Goal: Task Accomplishment & Management: Complete application form

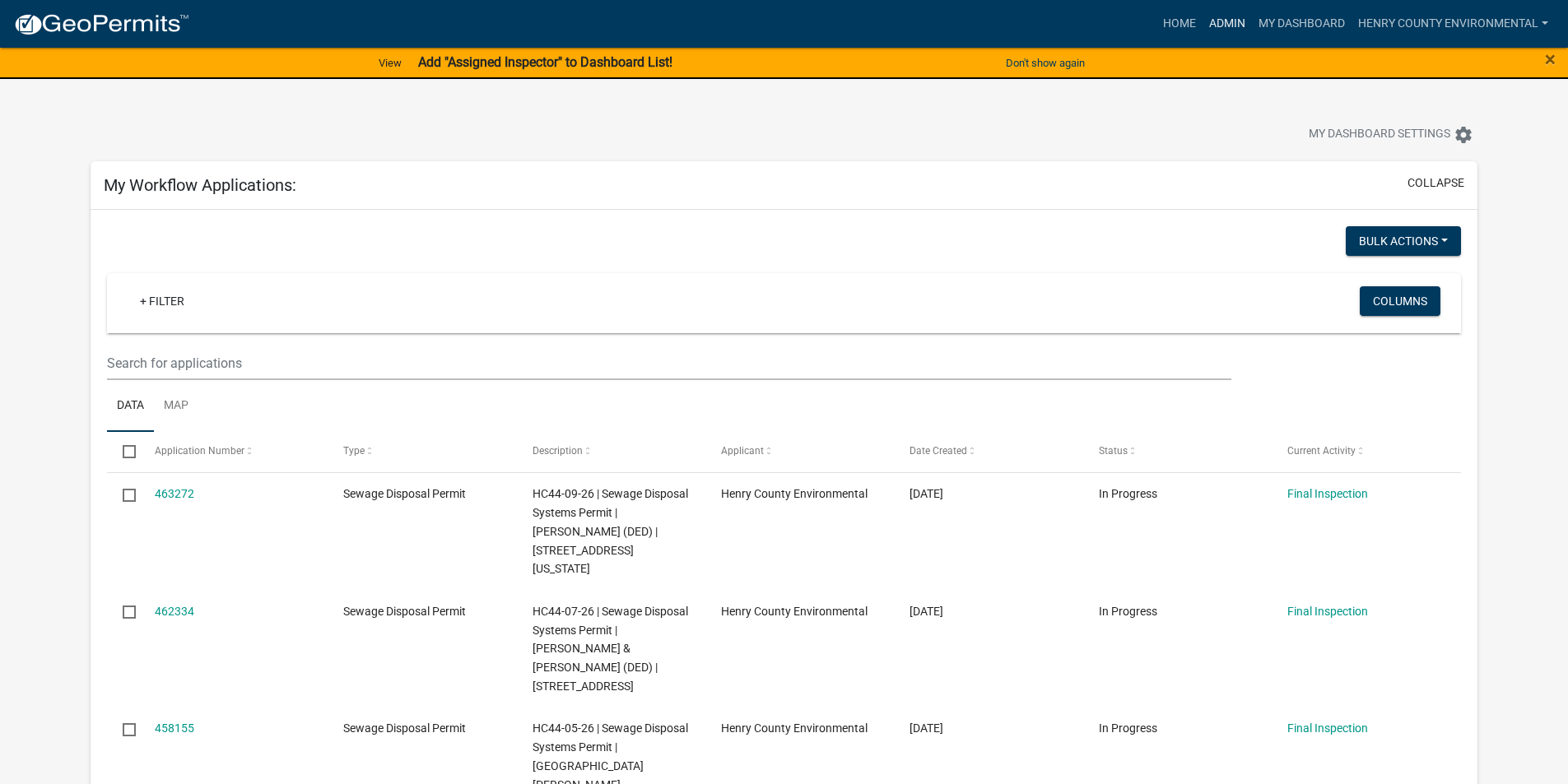
click at [1227, 15] on link "Admin" at bounding box center [1226, 23] width 50 height 31
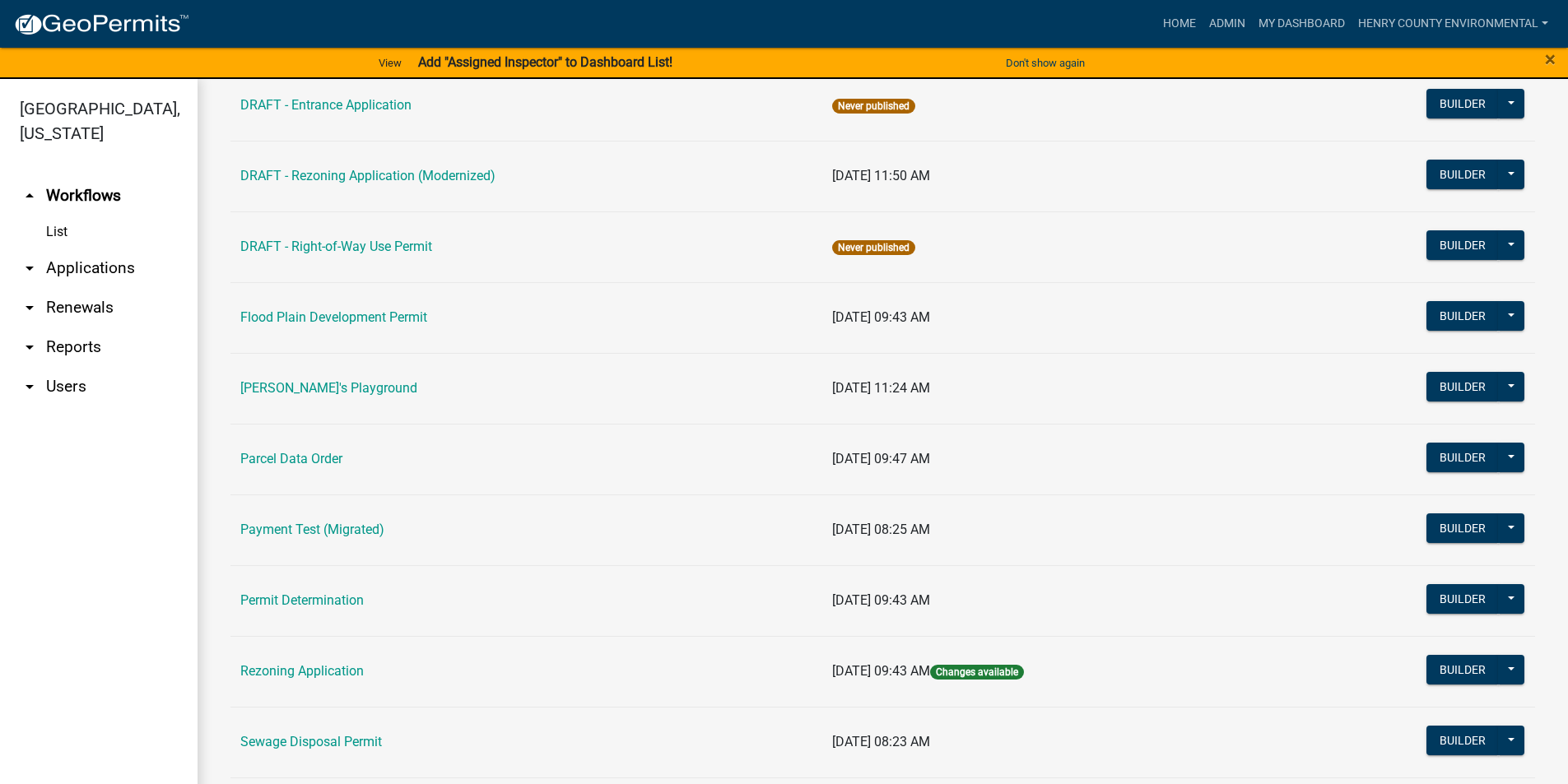
scroll to position [761, 0]
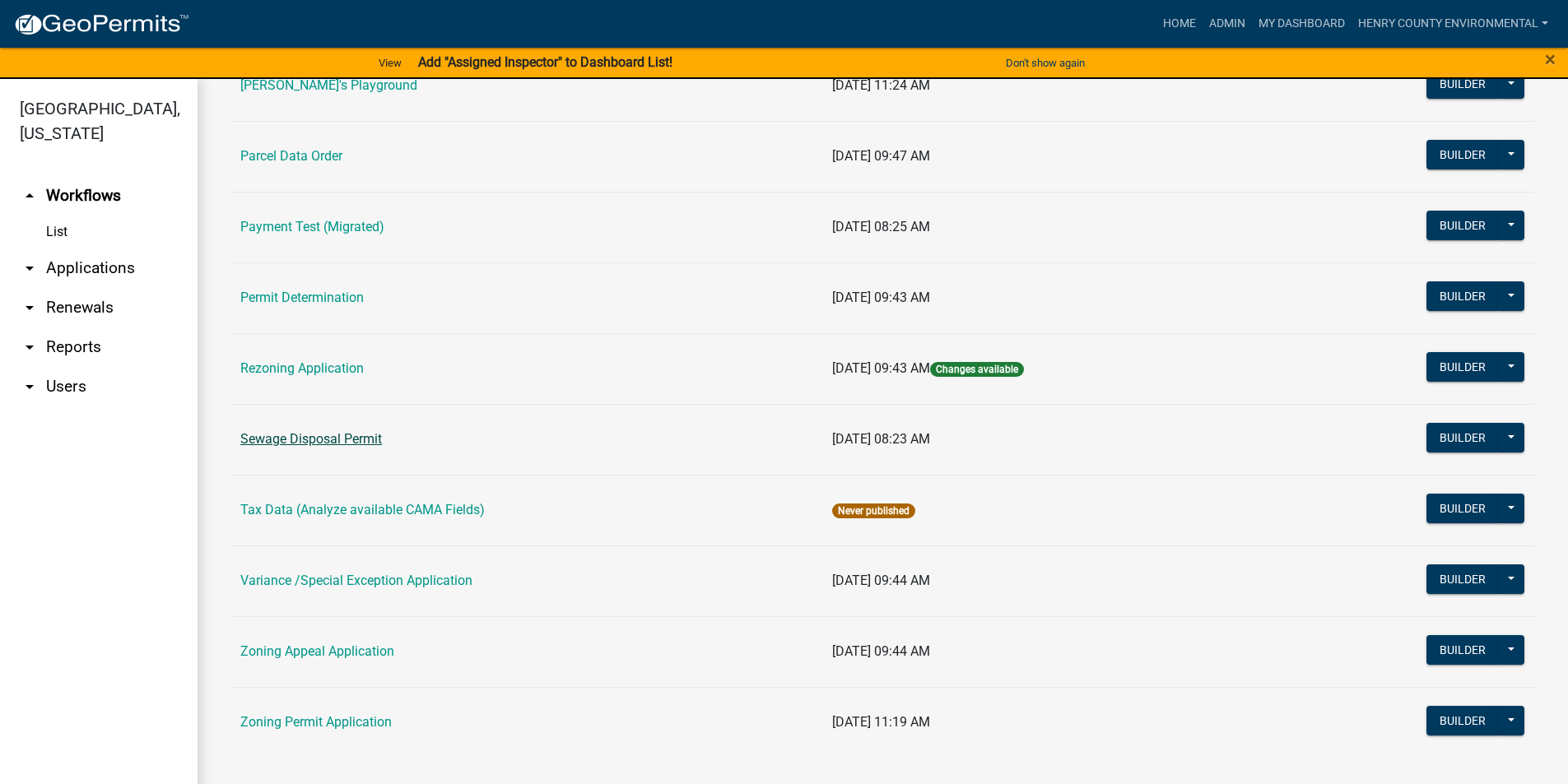
click at [357, 443] on link "Sewage Disposal Permit" at bounding box center [311, 439] width 141 height 16
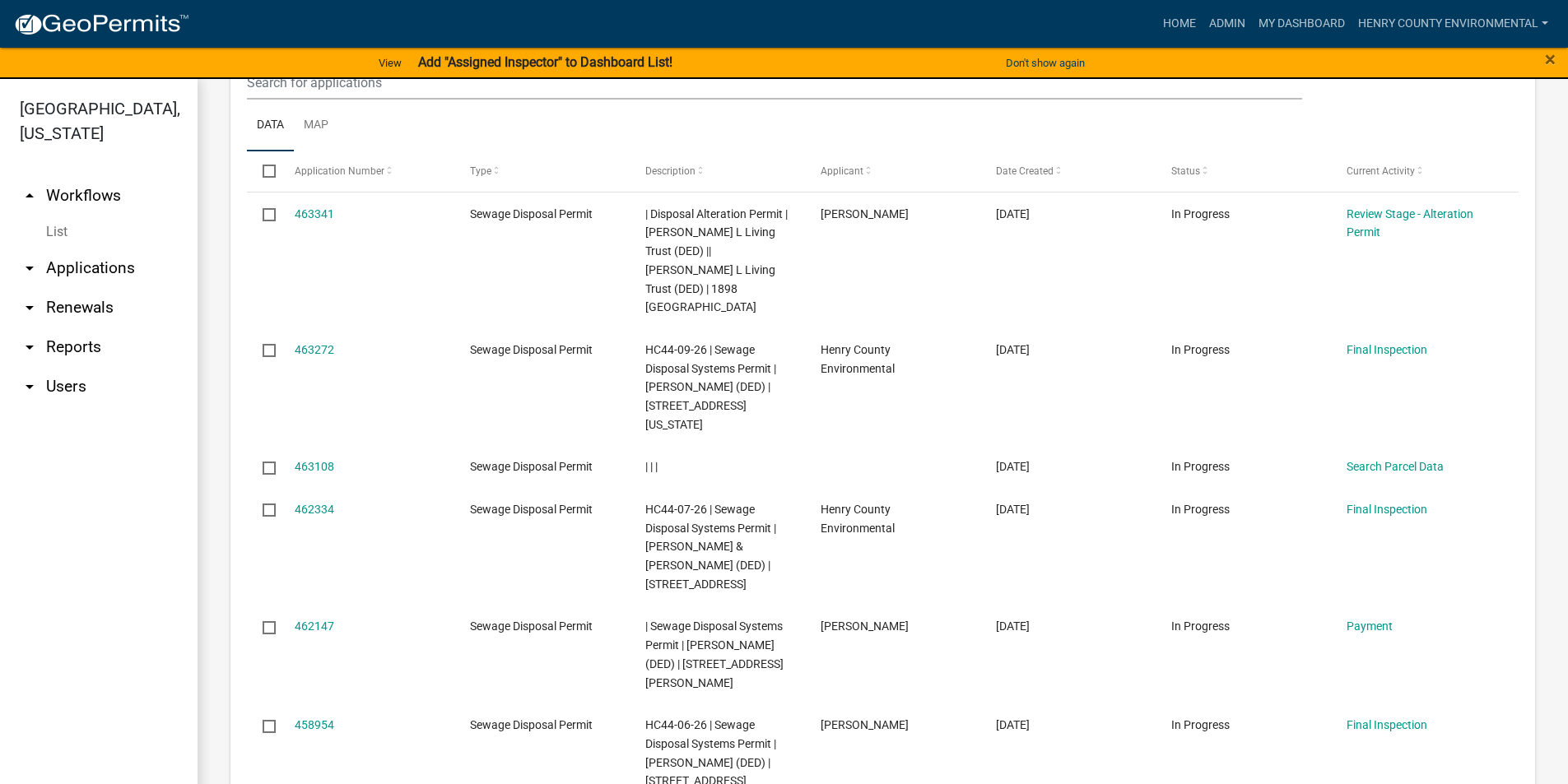
scroll to position [822, 0]
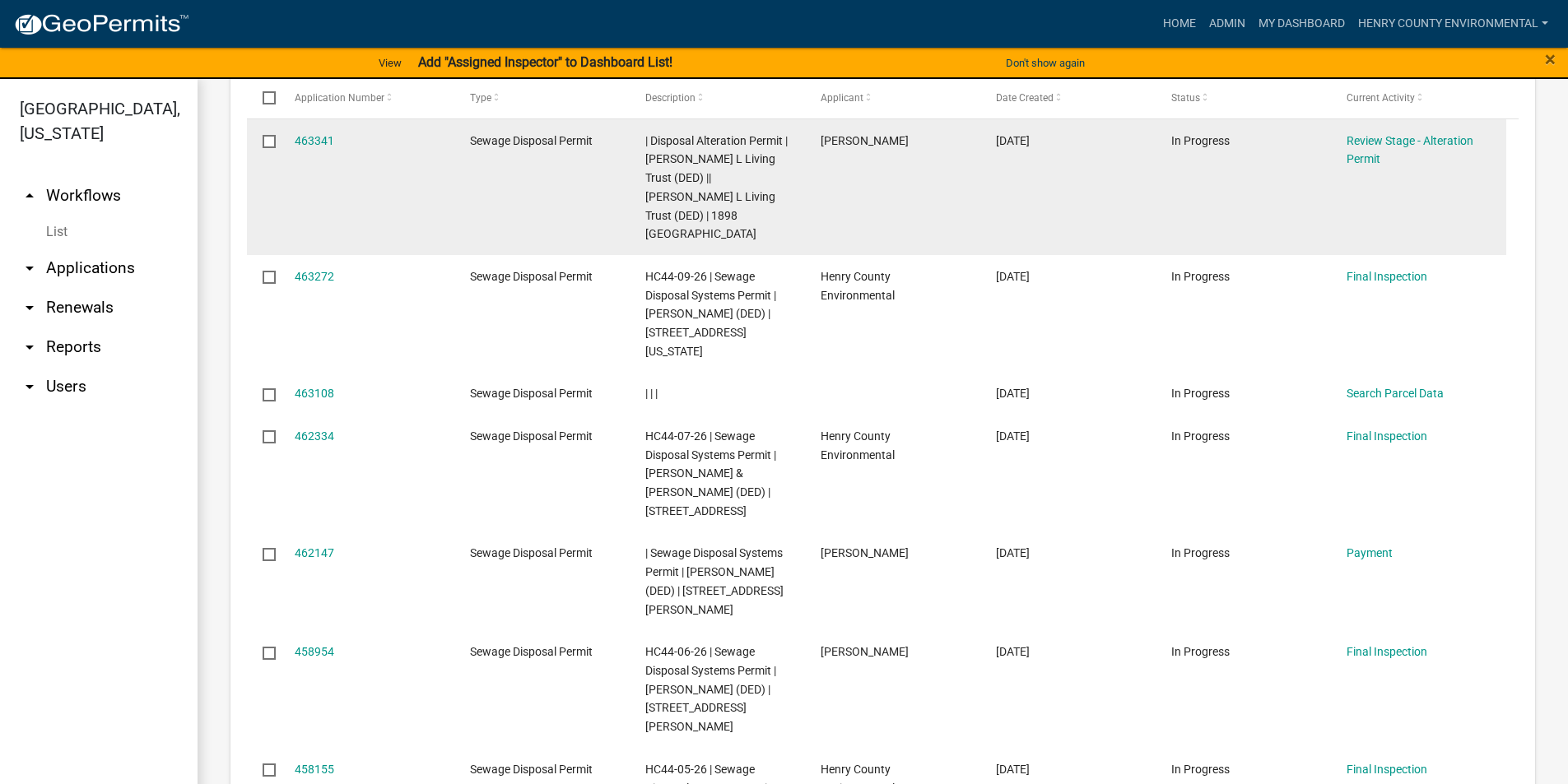
click at [295, 132] on div "463341" at bounding box center [367, 141] width 144 height 19
click at [300, 137] on link "463341" at bounding box center [315, 140] width 39 height 13
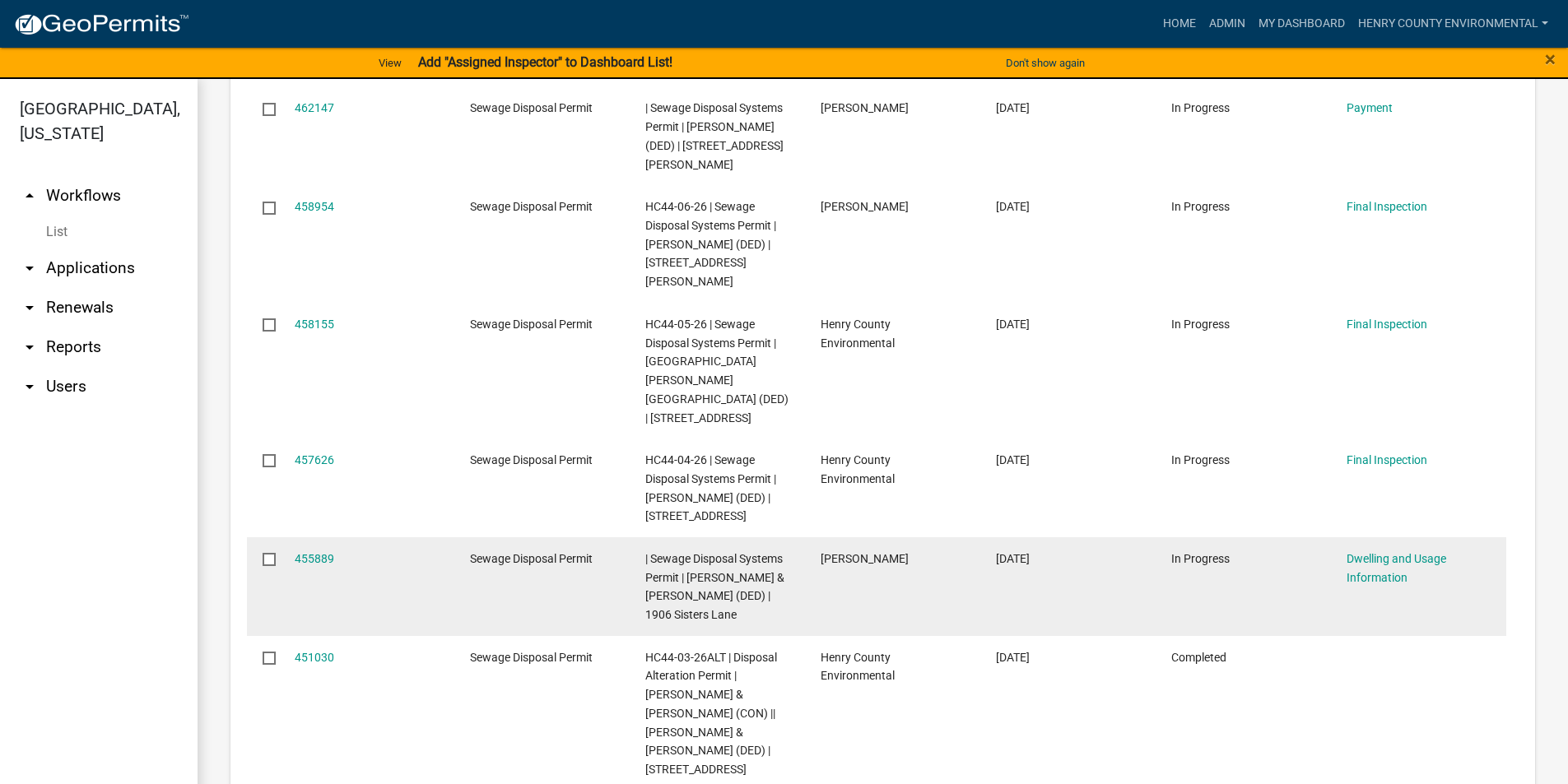
scroll to position [1270, 0]
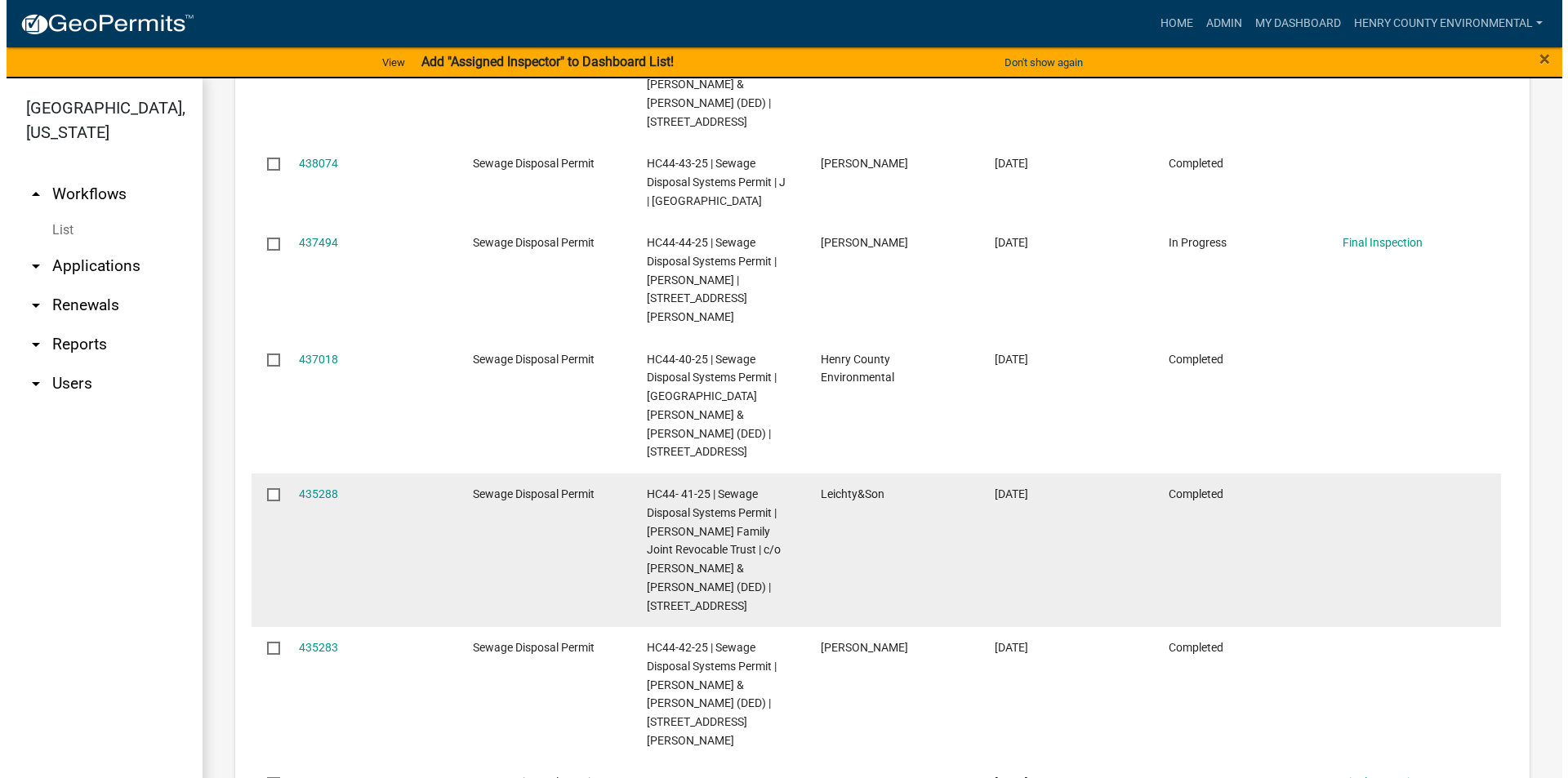
scroll to position [1316, 0]
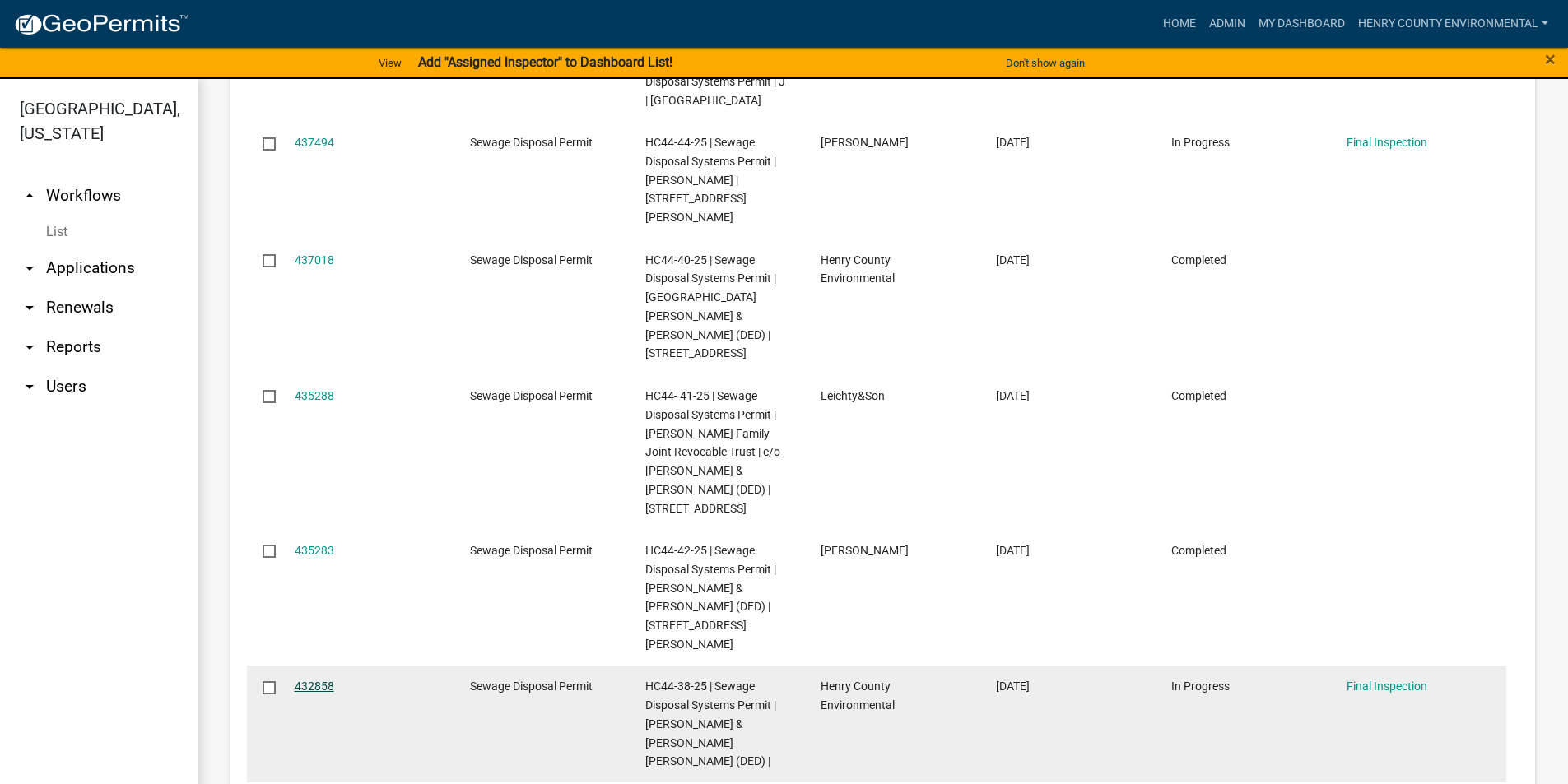
click at [315, 679] on link "432858" at bounding box center [315, 686] width 39 height 13
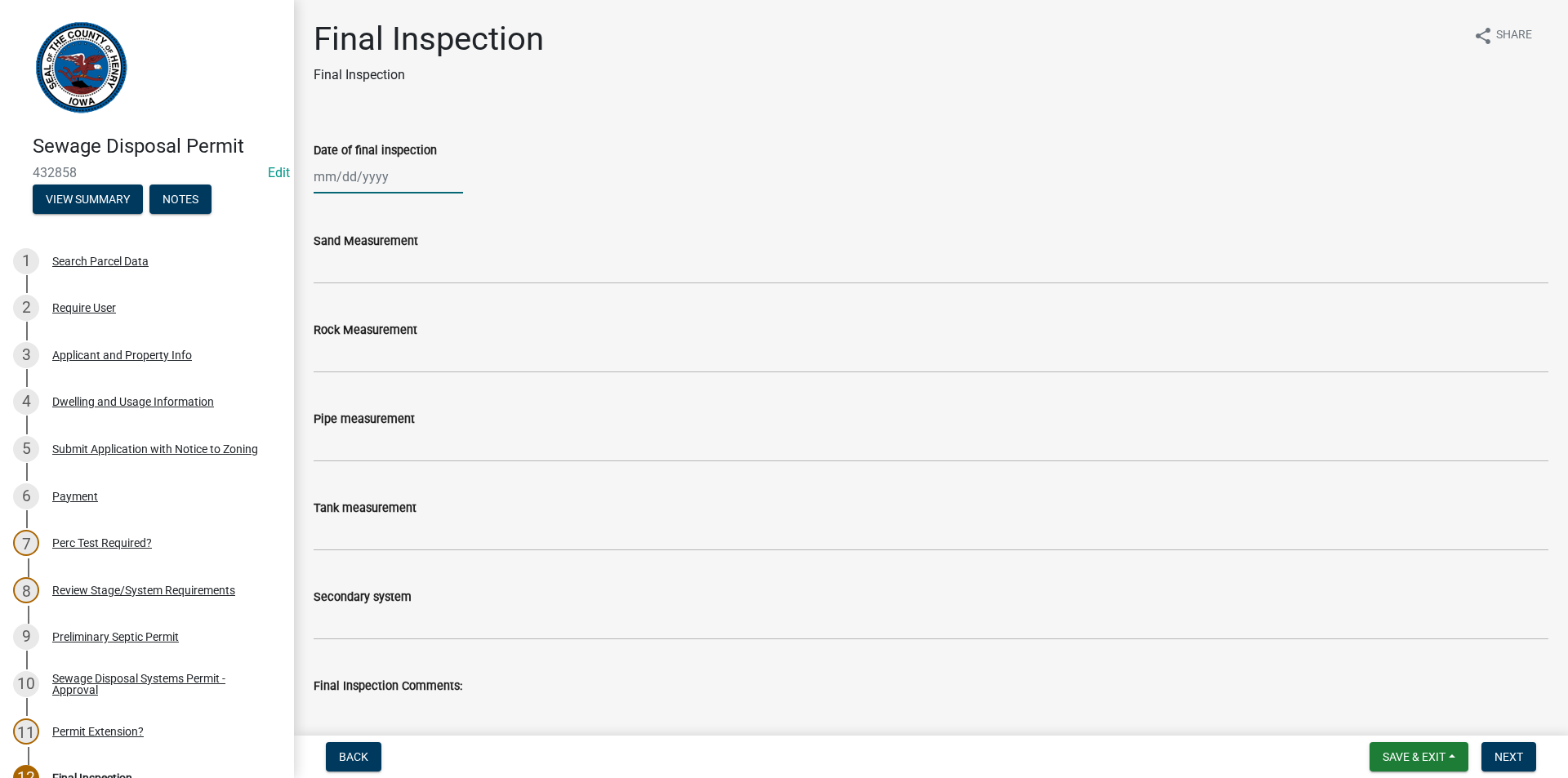
click at [388, 180] on div at bounding box center [388, 176] width 150 height 33
select select "8"
select select "2025"
click at [334, 215] on button "Previous month" at bounding box center [330, 212] width 20 height 26
select select "7"
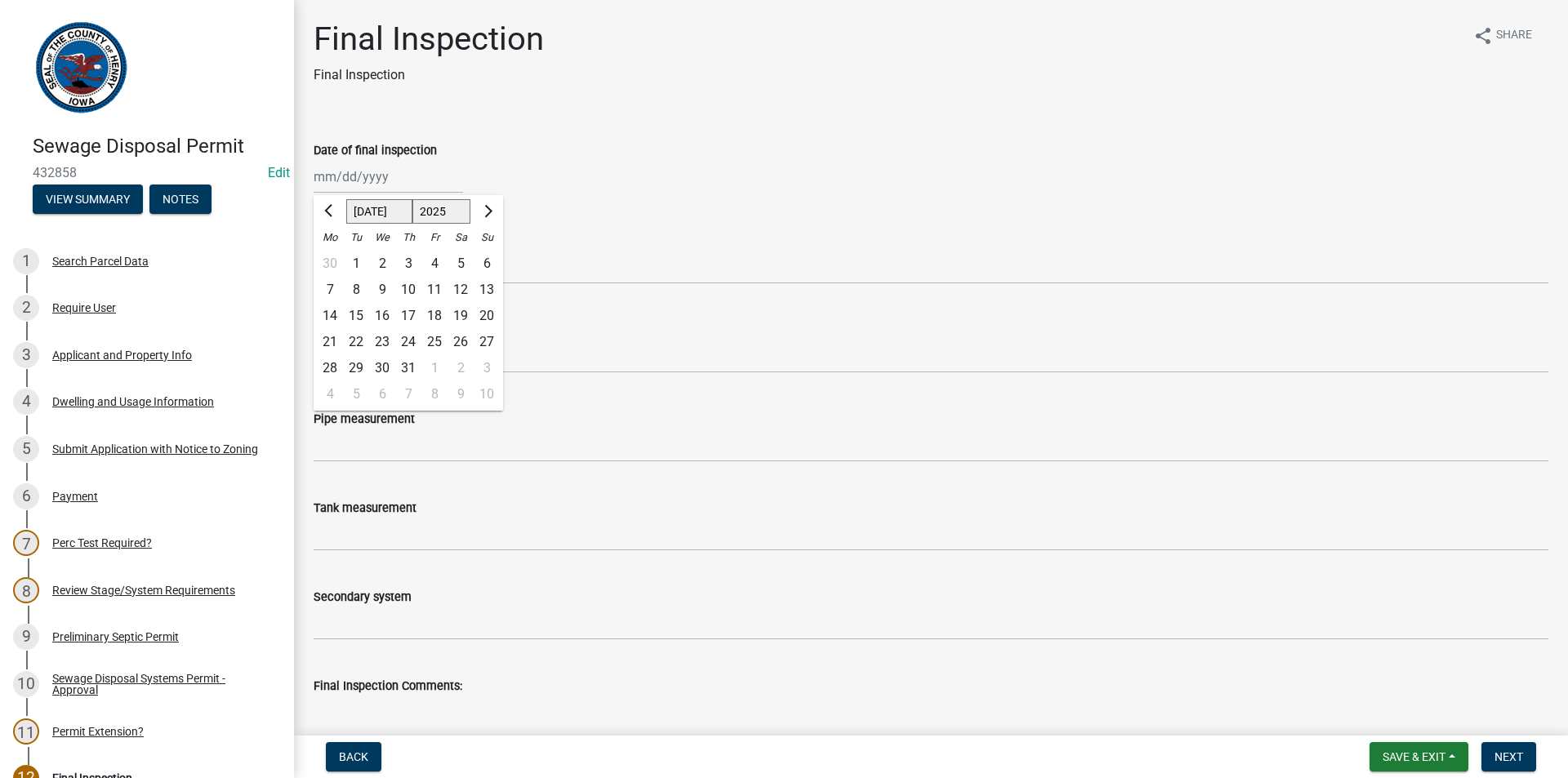
click at [352, 262] on div "1" at bounding box center [356, 264] width 26 height 26
type input "[DATE]"
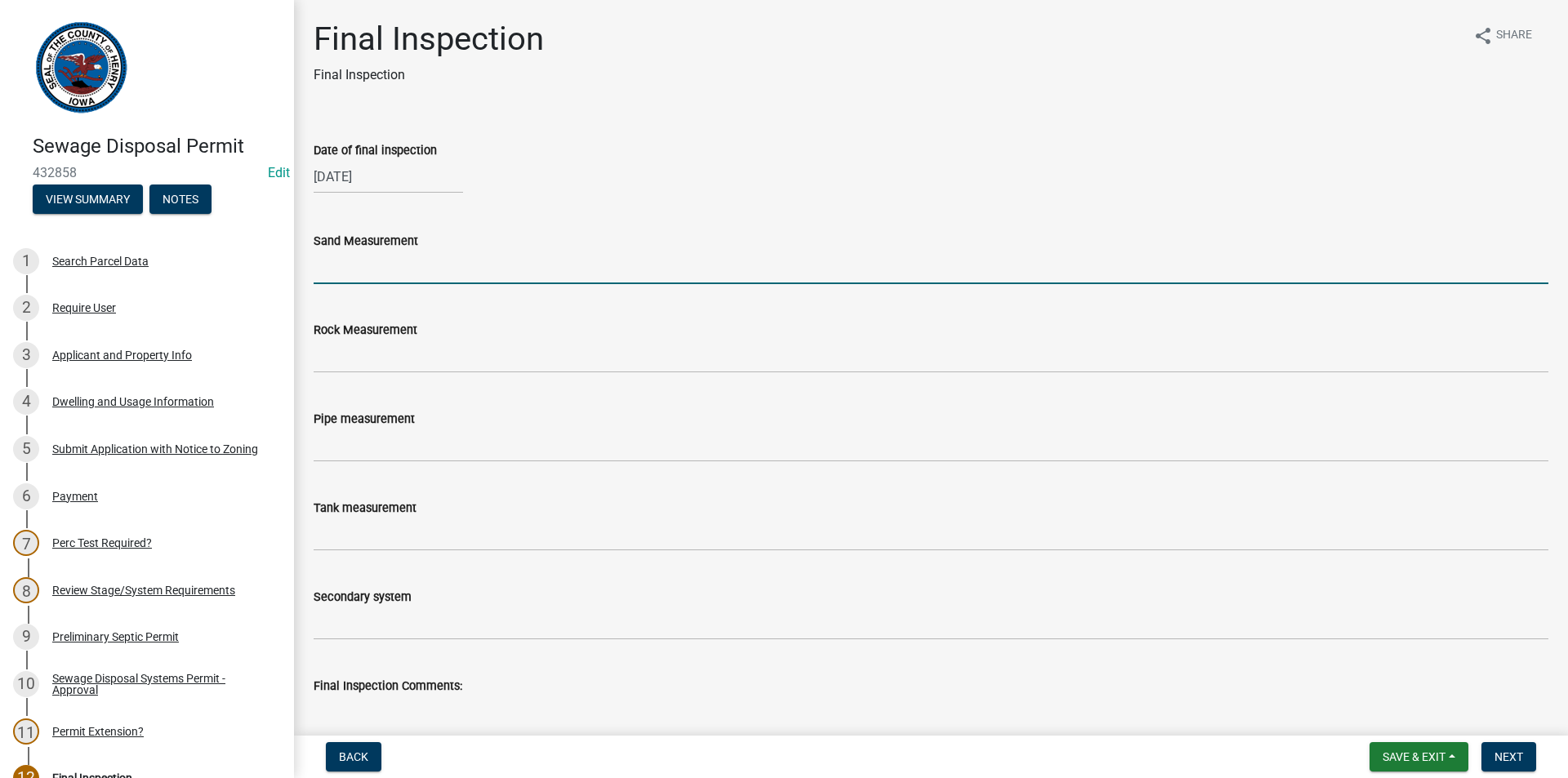
click at [348, 271] on input "Sand Measurement" at bounding box center [931, 267] width 1235 height 33
type input "34""
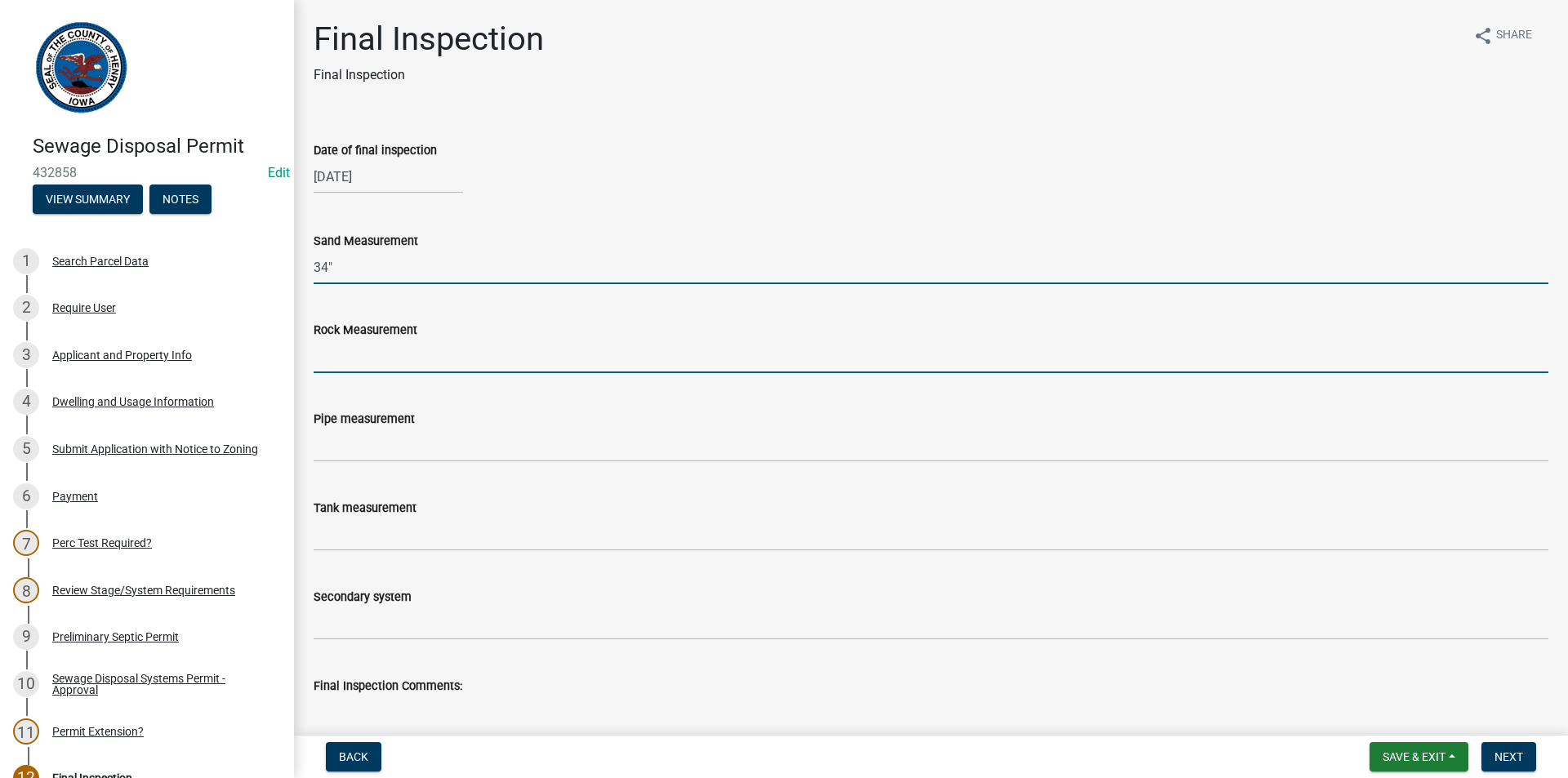
click at [396, 340] on input "Rock Measurement" at bounding box center [931, 357] width 1235 height 33
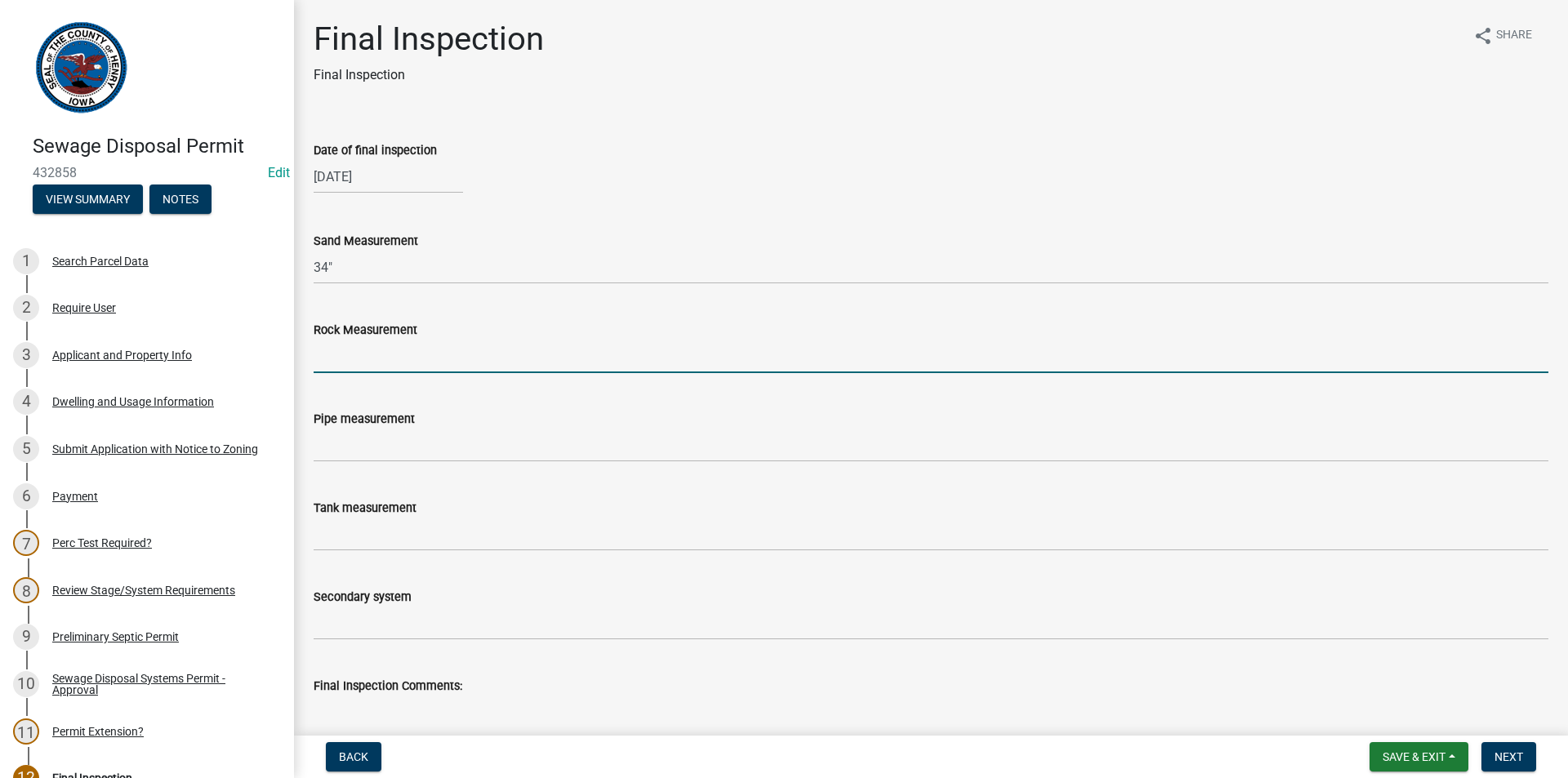
type input "Two 10" Sock tile Collection lines"
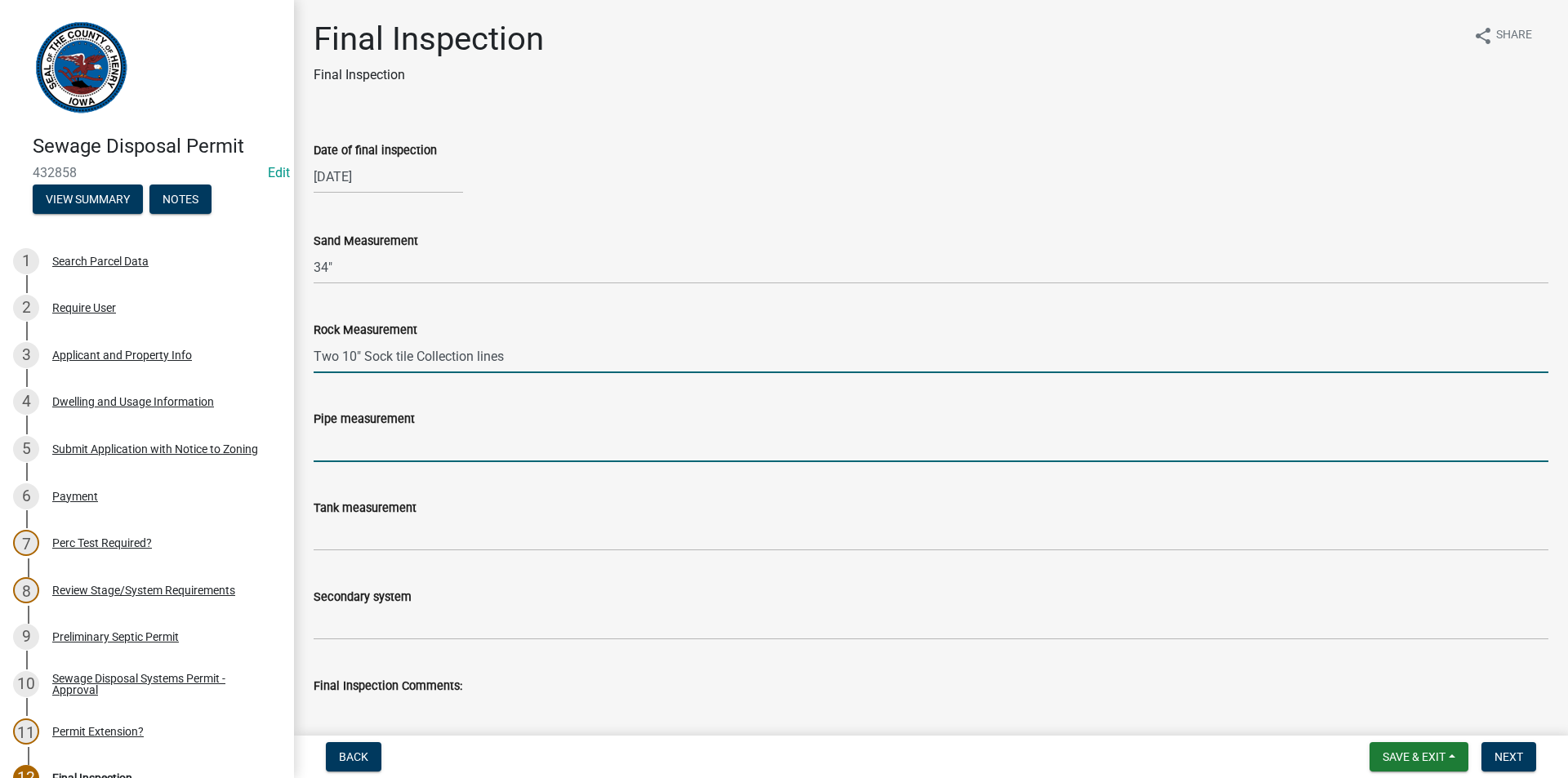
click at [337, 440] on input "Pipe measurement" at bounding box center [931, 446] width 1235 height 33
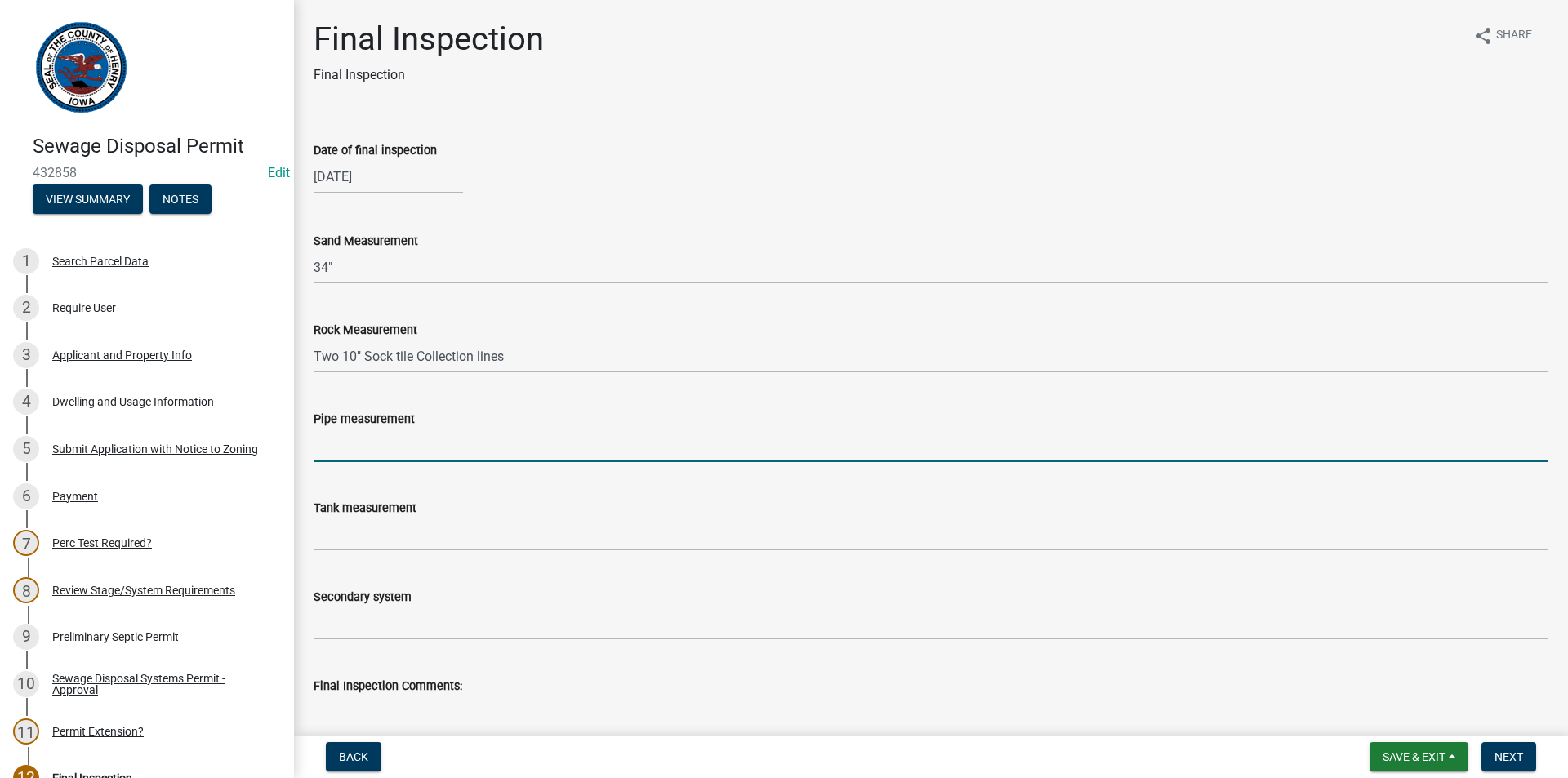
type input "N/A"
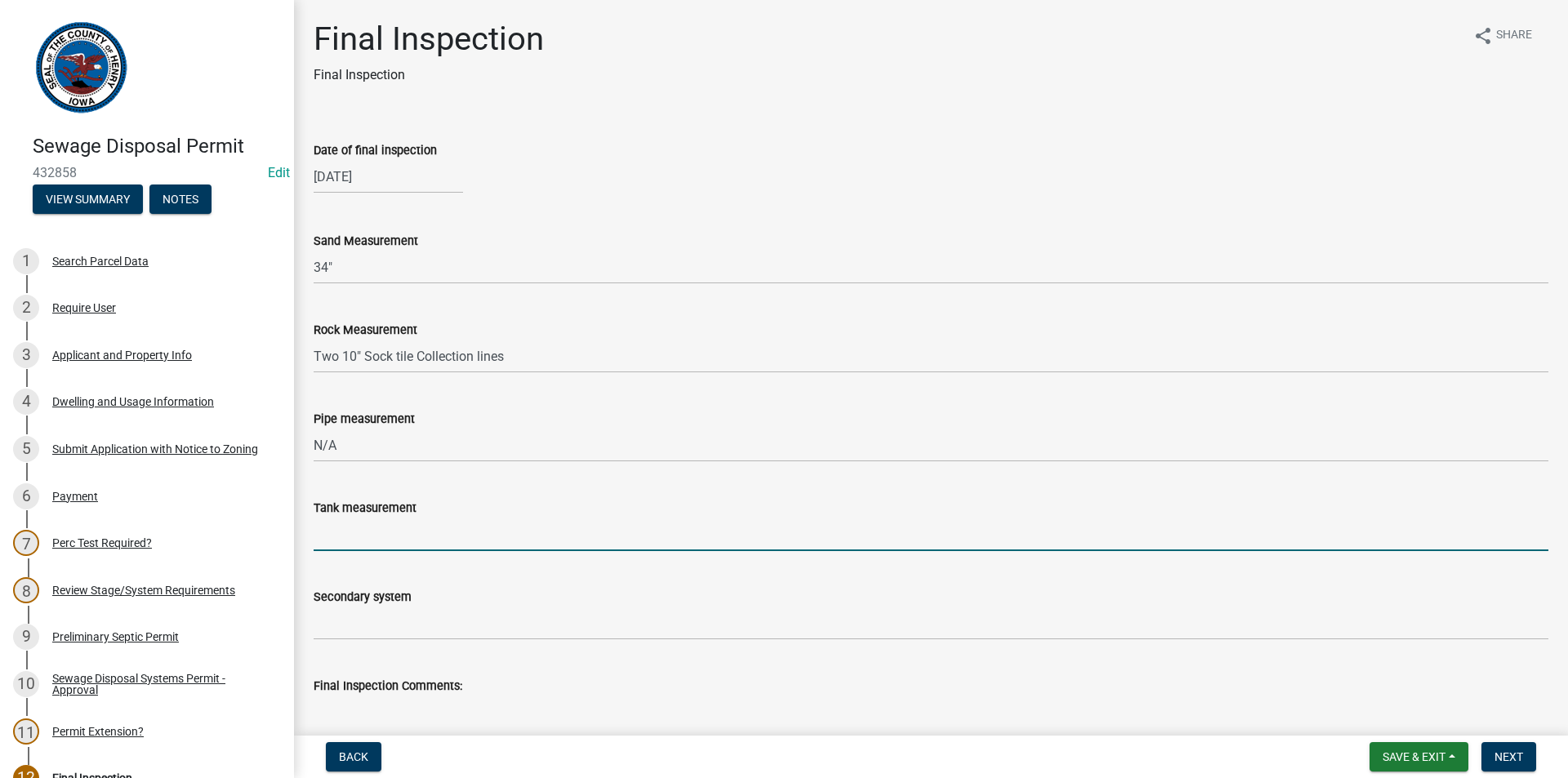
click at [350, 529] on input "Tank measurement" at bounding box center [931, 534] width 1235 height 33
type input "2000Gal pump"
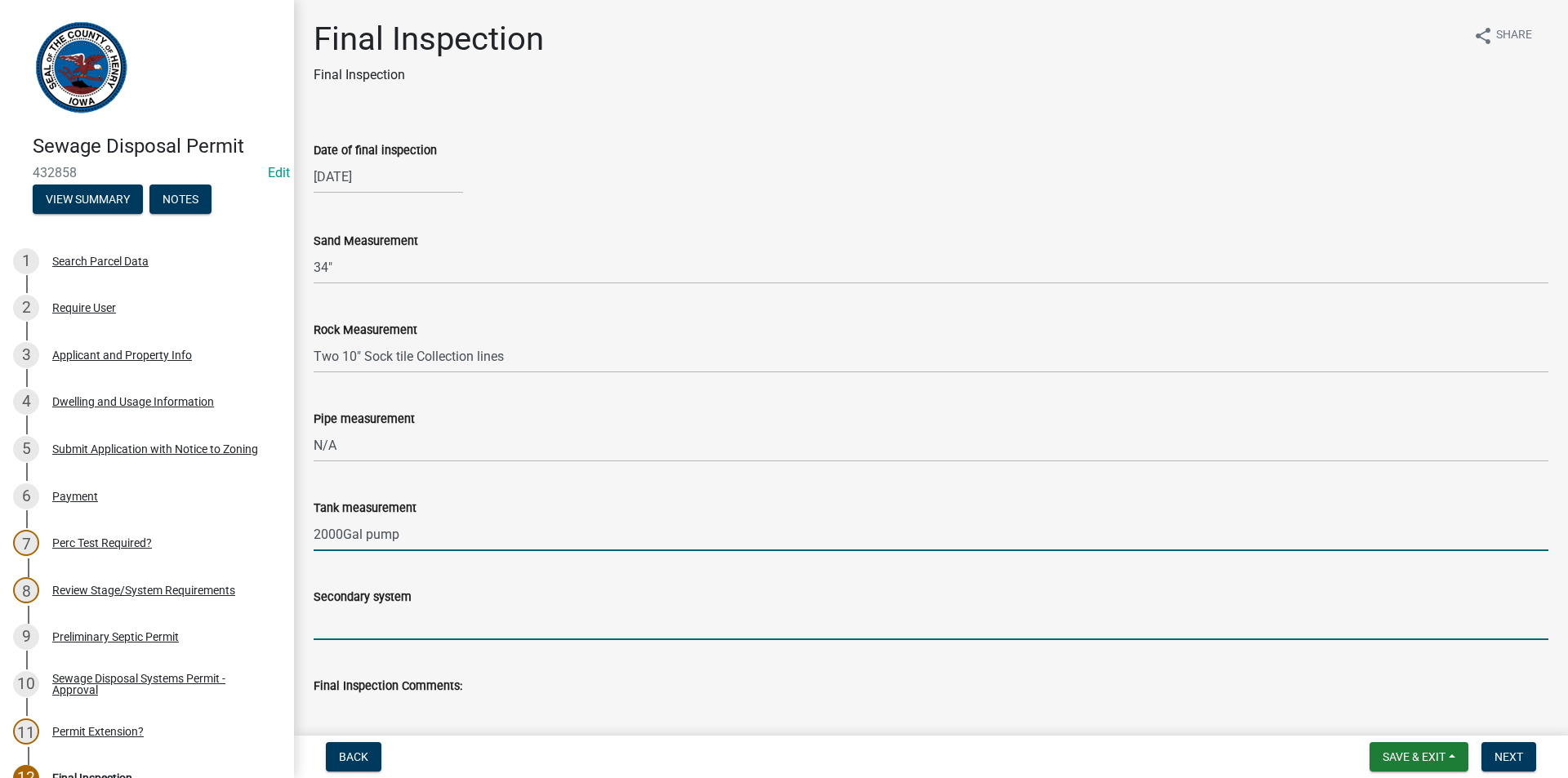
click at [387, 609] on input "Secondary system" at bounding box center [931, 623] width 1235 height 33
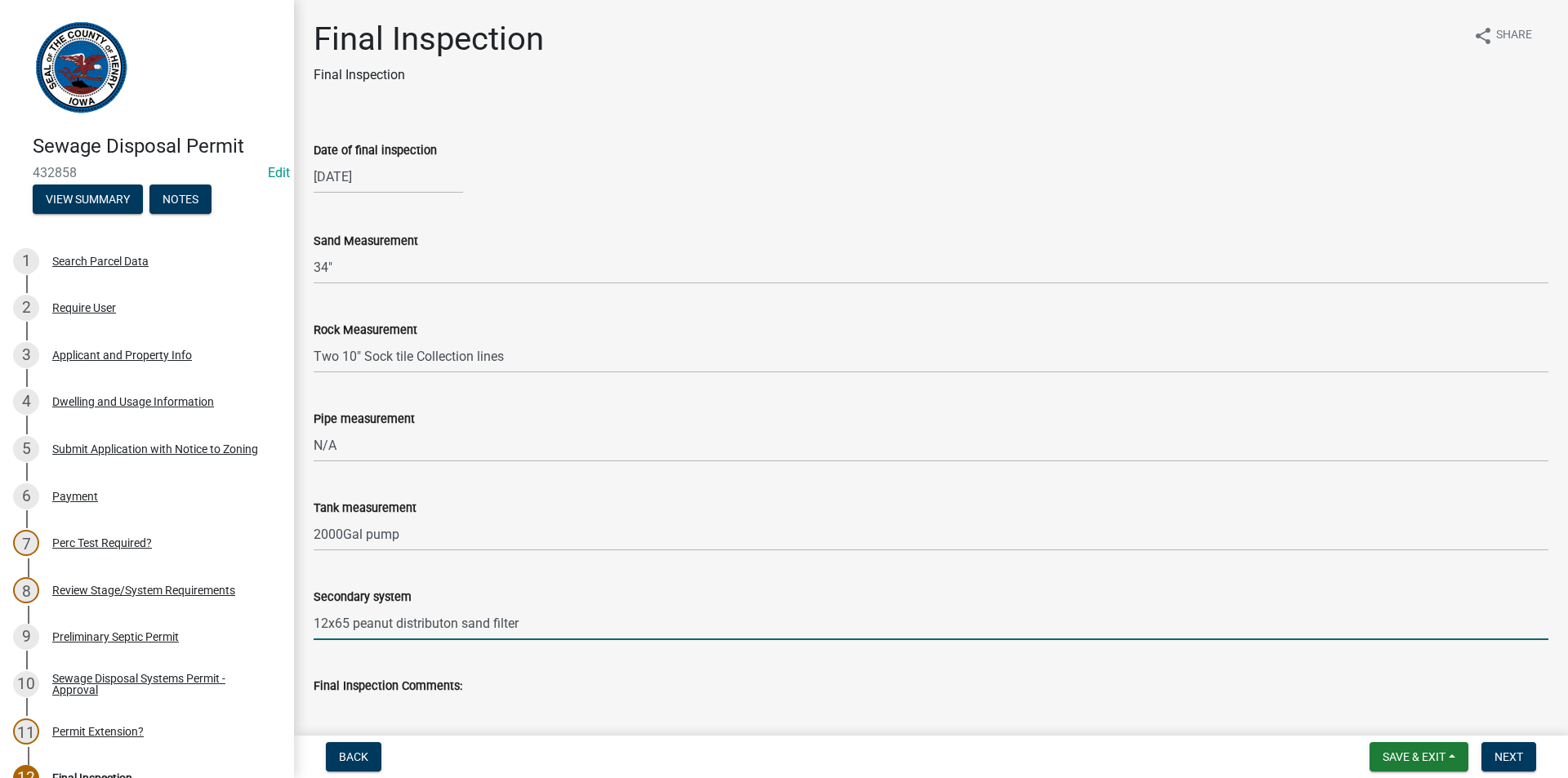
click at [416, 619] on input "12x65 peanut distributon sand filter" at bounding box center [931, 623] width 1235 height 33
click at [436, 628] on input "12x65 peanut distributon sand filter" at bounding box center [931, 623] width 1235 height 33
click at [443, 622] on input "12x65 peanut distributon sand filter" at bounding box center [931, 623] width 1235 height 33
click at [529, 624] on input "12x65 peanut distribution sand filter" at bounding box center [931, 623] width 1235 height 33
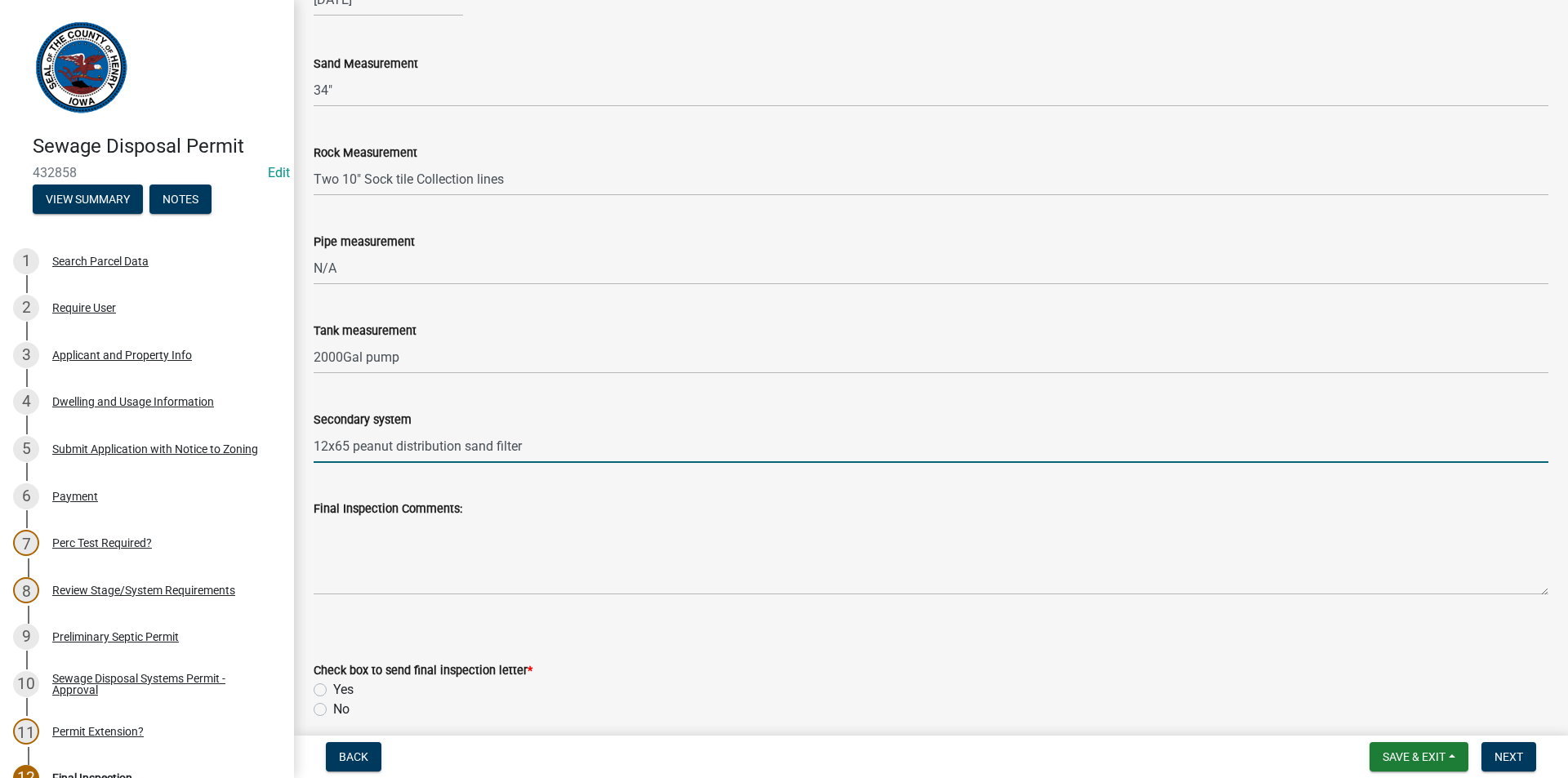
scroll to position [366, 0]
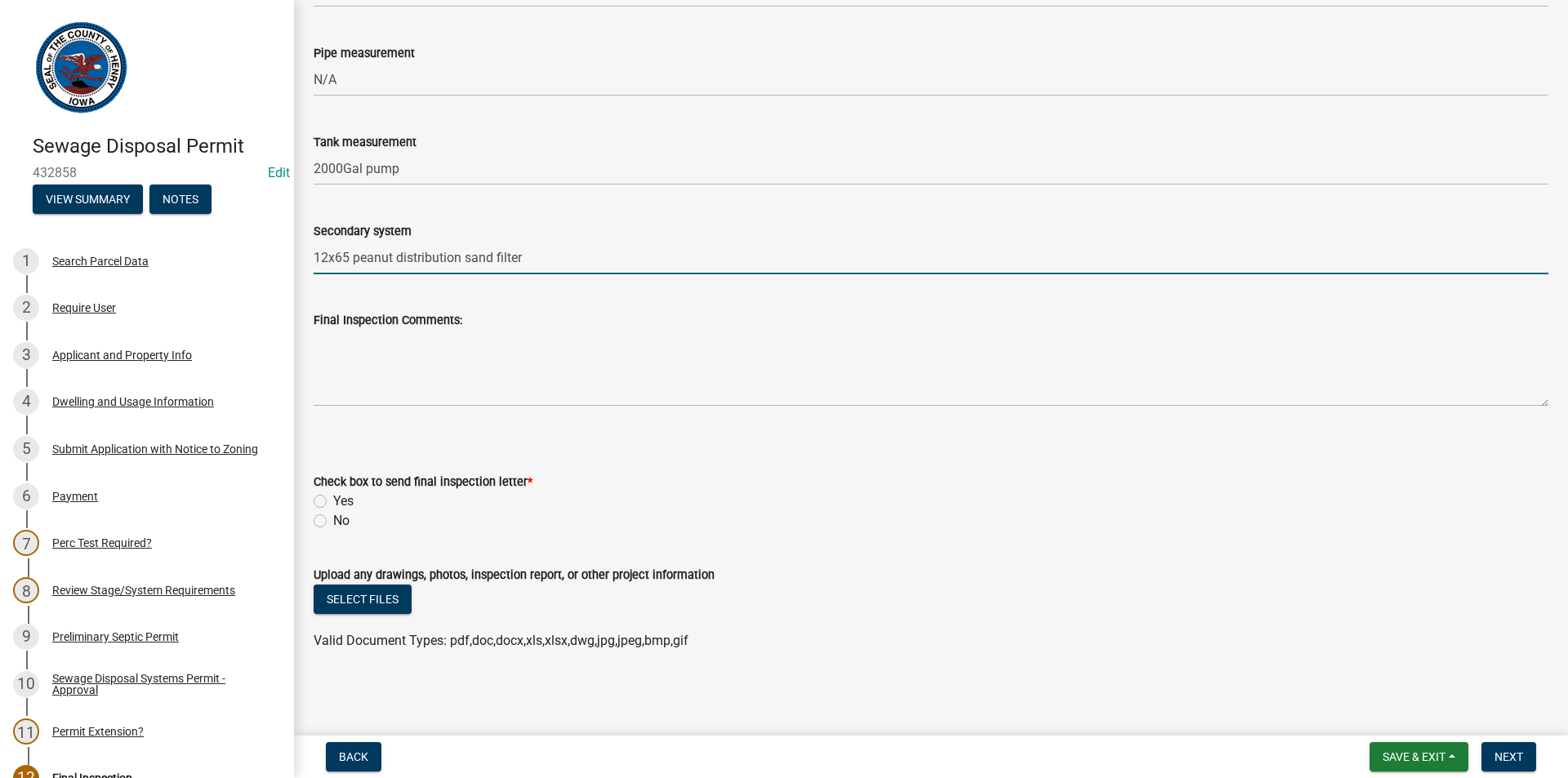
type input "12x65 peanut distribution sand filter"
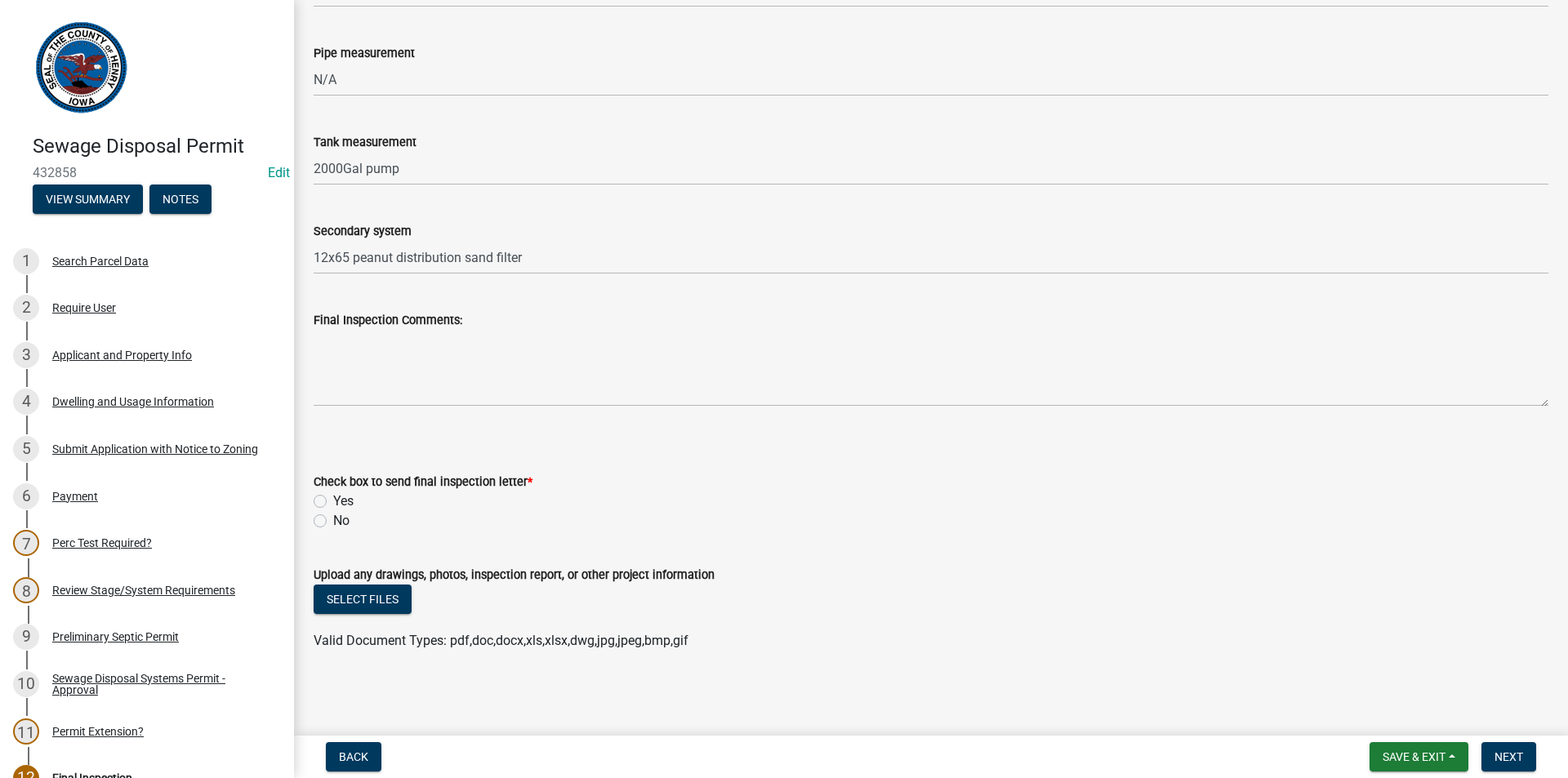
click at [333, 523] on label "No" at bounding box center [342, 520] width 17 height 19
click at [333, 522] on input "No" at bounding box center [338, 515] width 10 height 10
radio input "true"
click at [1513, 755] on span "Next" at bounding box center [1509, 757] width 29 height 13
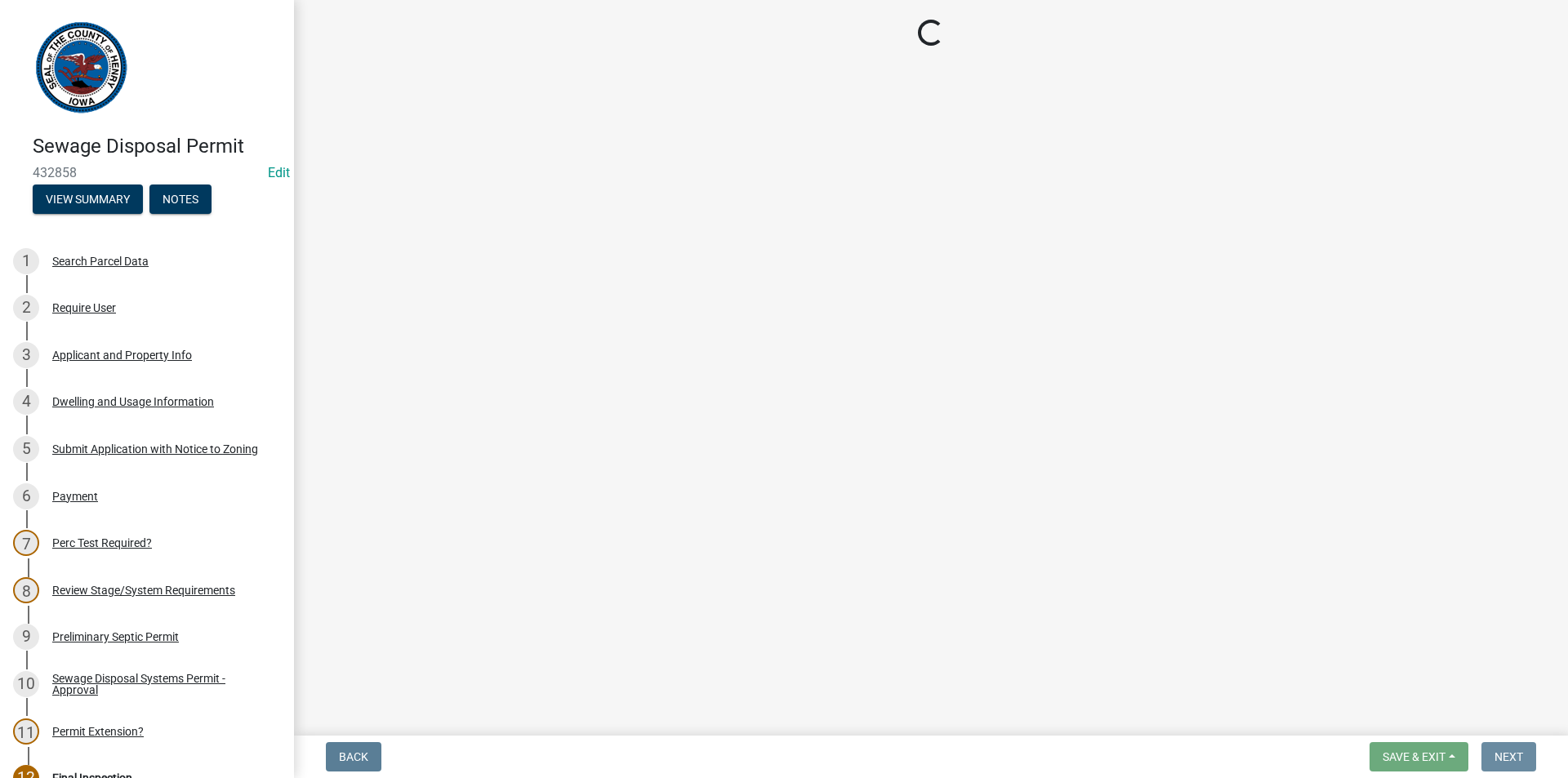
scroll to position [0, 0]
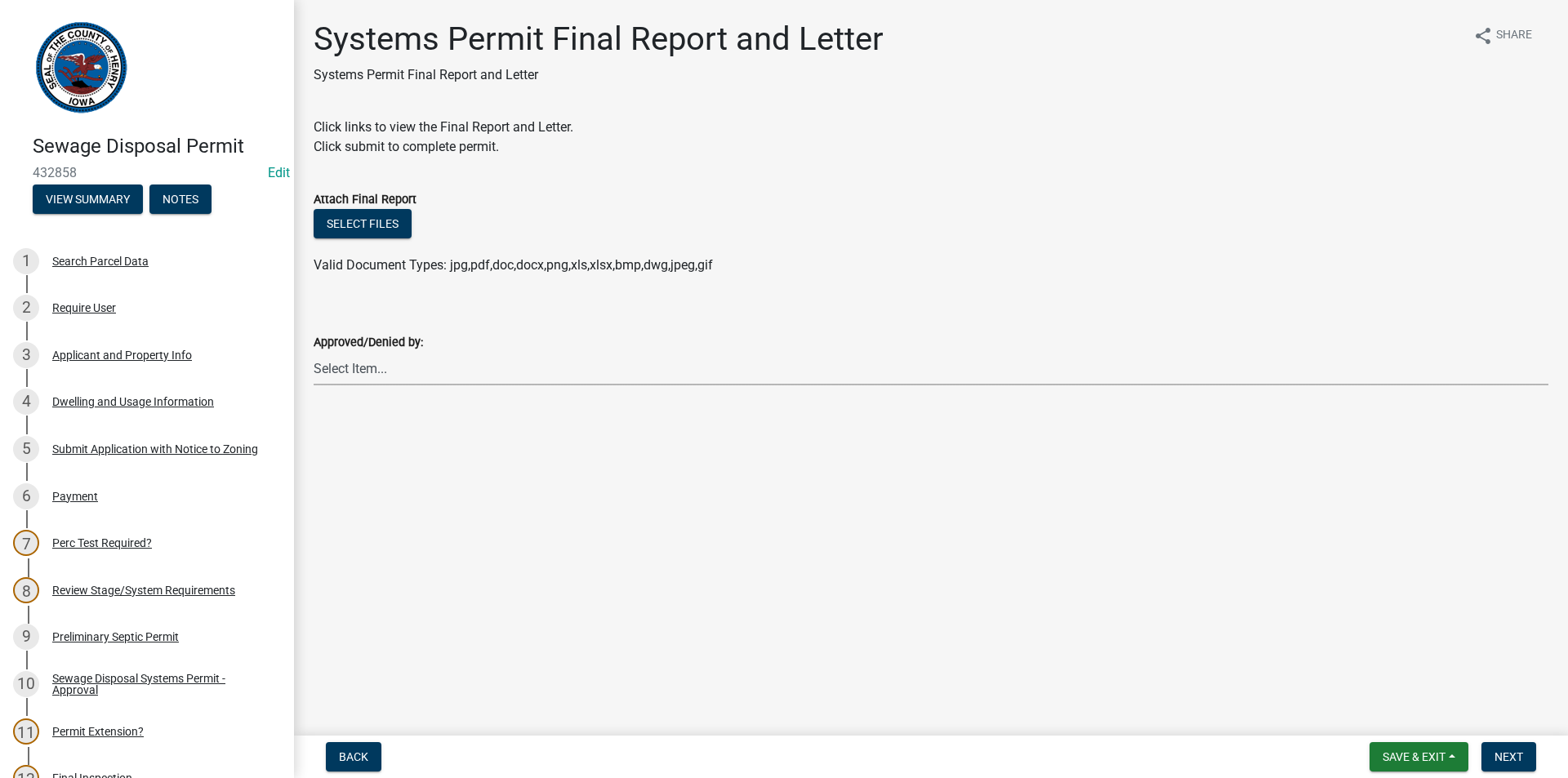
click at [341, 373] on select "Select Item... [PERSON_NAME] [PERSON_NAME]" at bounding box center [931, 369] width 1235 height 33
click at [314, 352] on select "Select Item... [PERSON_NAME] [PERSON_NAME]" at bounding box center [931, 369] width 1235 height 33
select select "5c99670e-d68f-4230-9f25-35431631f8c6"
click at [1490, 746] on button "Next" at bounding box center [1509, 757] width 55 height 30
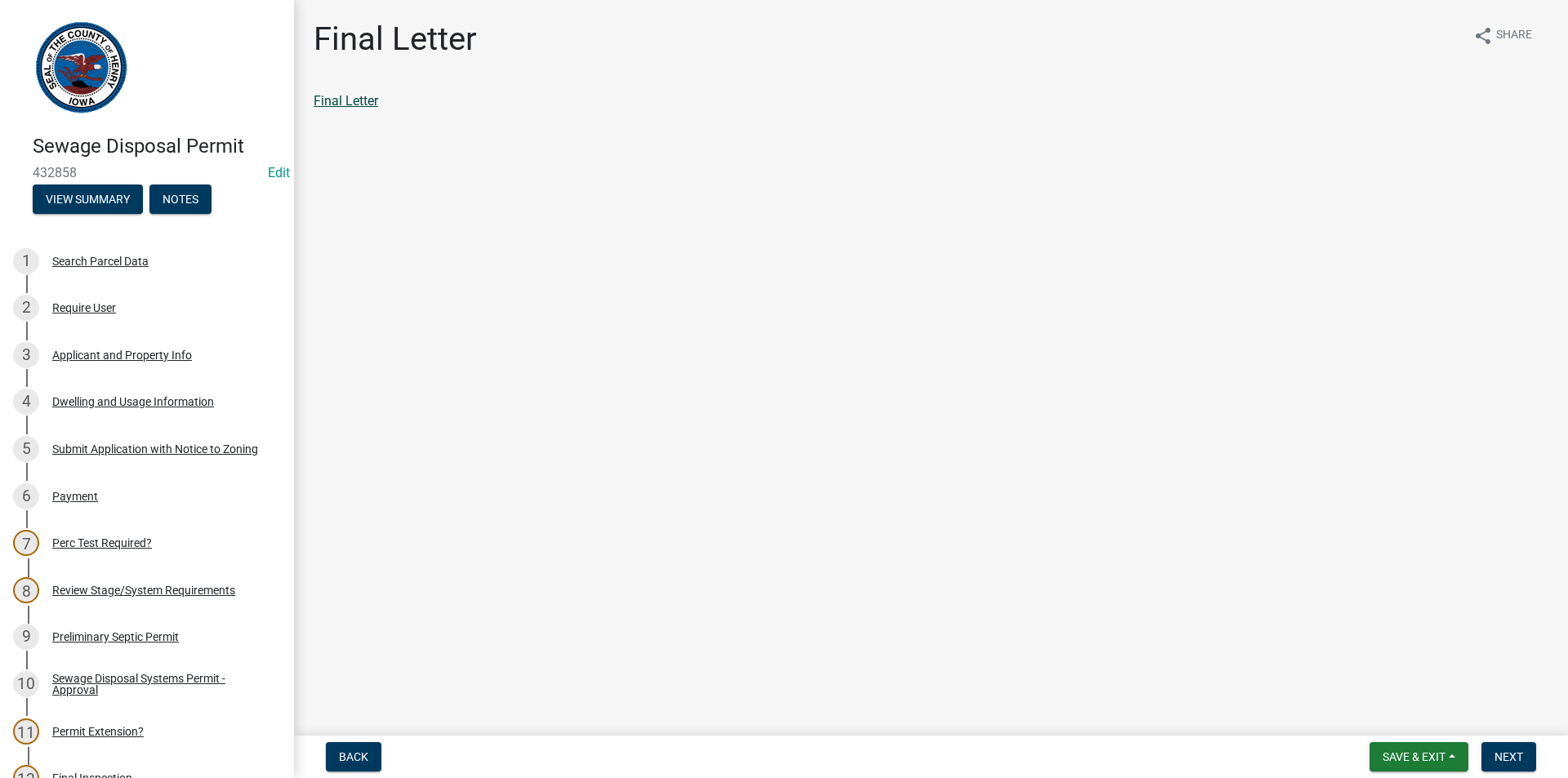
click at [333, 97] on link "Final Letter" at bounding box center [346, 100] width 64 height 16
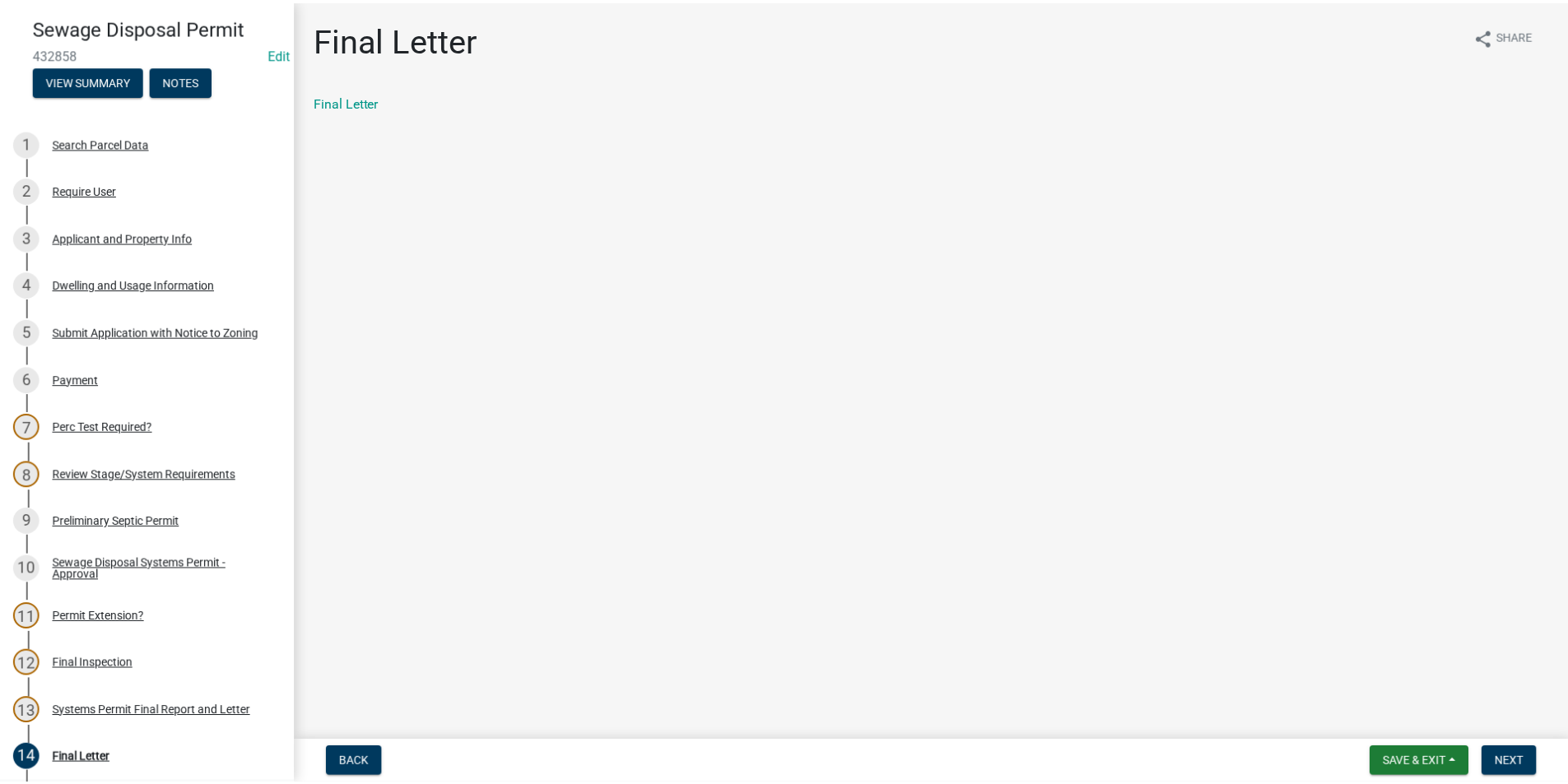
scroll to position [319, 0]
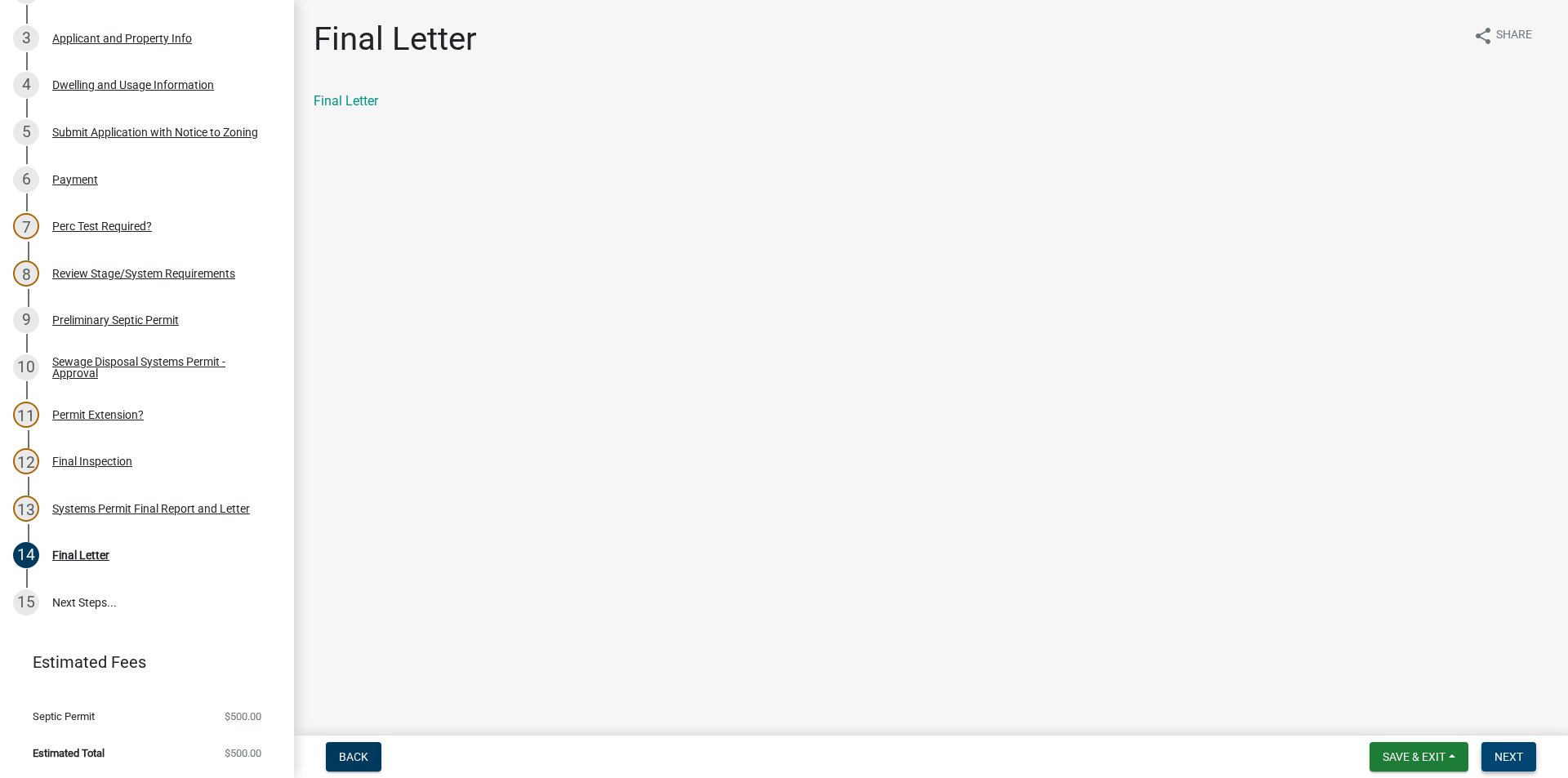
click at [1514, 759] on span "Next" at bounding box center [1509, 757] width 29 height 13
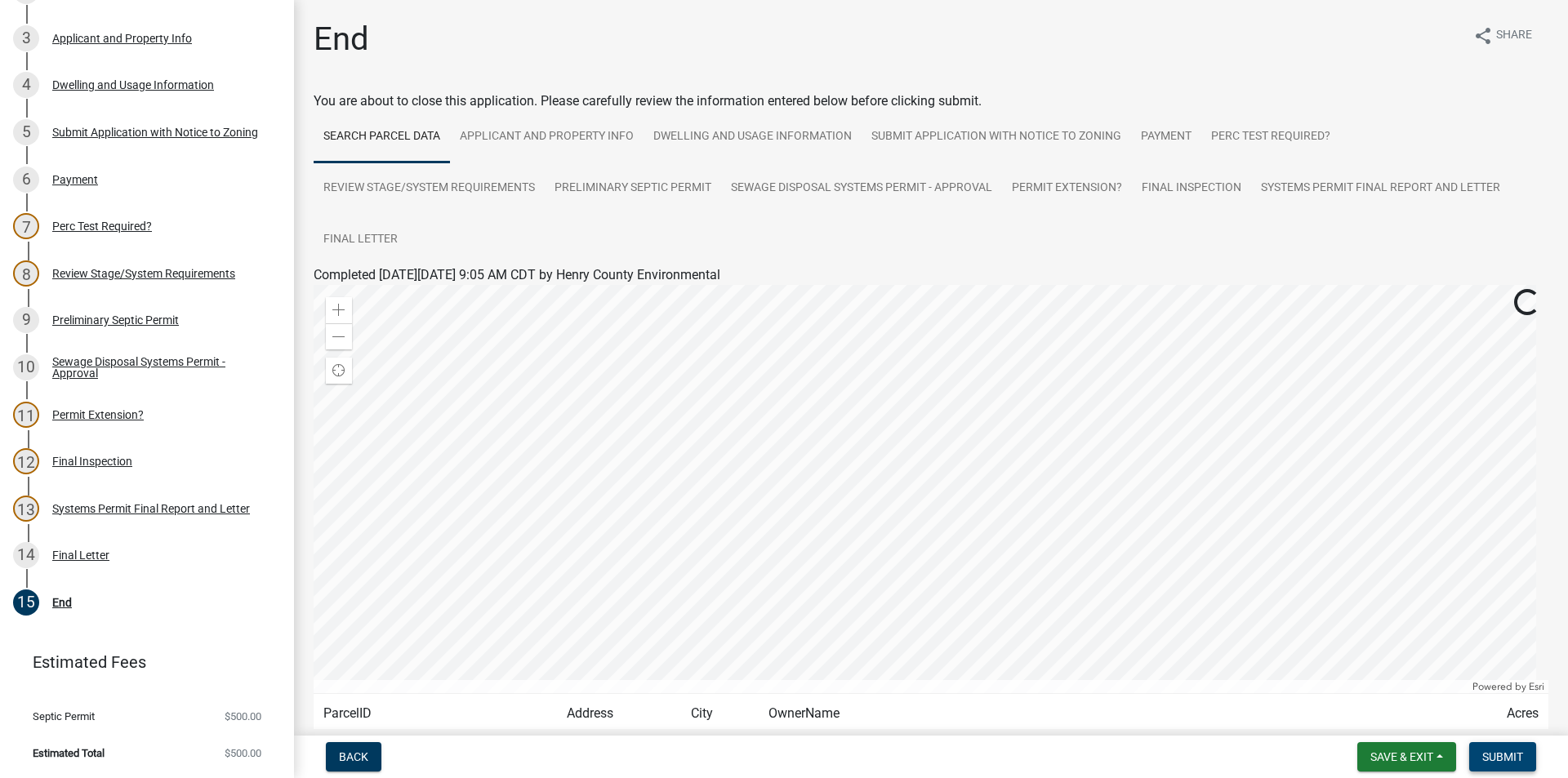
click at [1519, 764] on button "Submit" at bounding box center [1503, 757] width 67 height 30
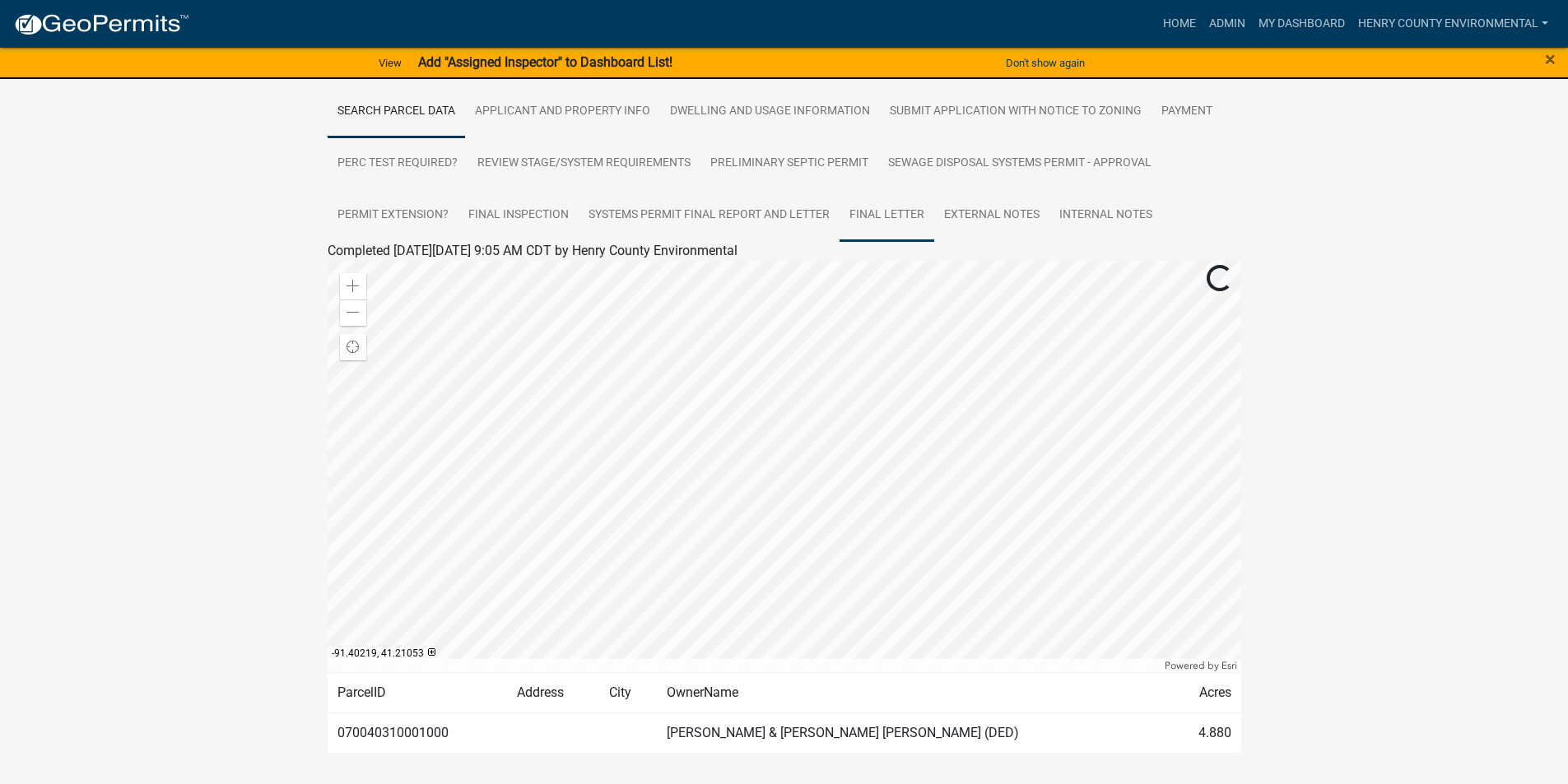
scroll to position [326, 0]
